Goal: Information Seeking & Learning: Learn about a topic

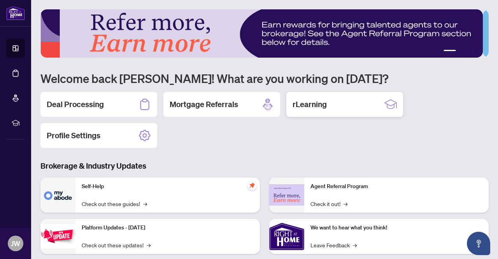
click at [298, 105] on h2 "rLearning" at bounding box center [310, 104] width 34 height 11
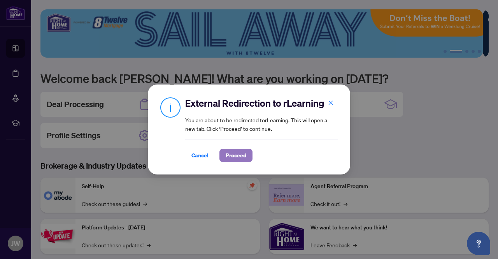
click at [234, 158] on span "Proceed" at bounding box center [236, 155] width 21 height 12
